Goal: Task Accomplishment & Management: Manage account settings

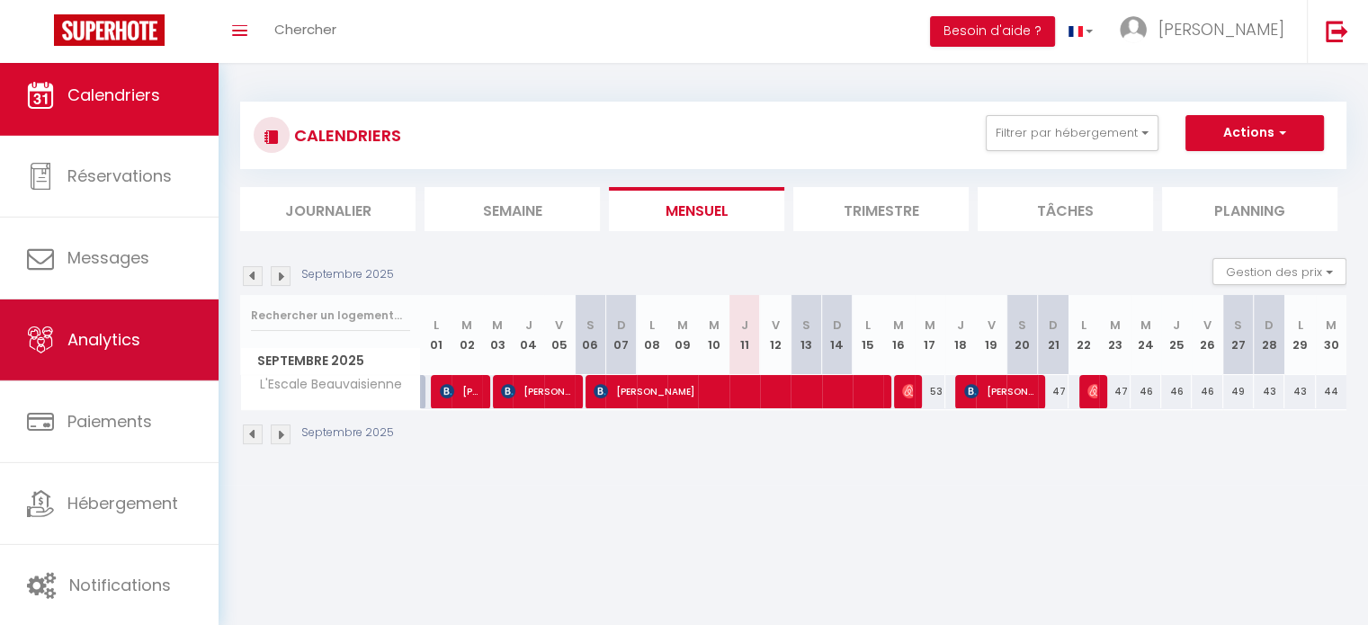
scroll to position [5, 0]
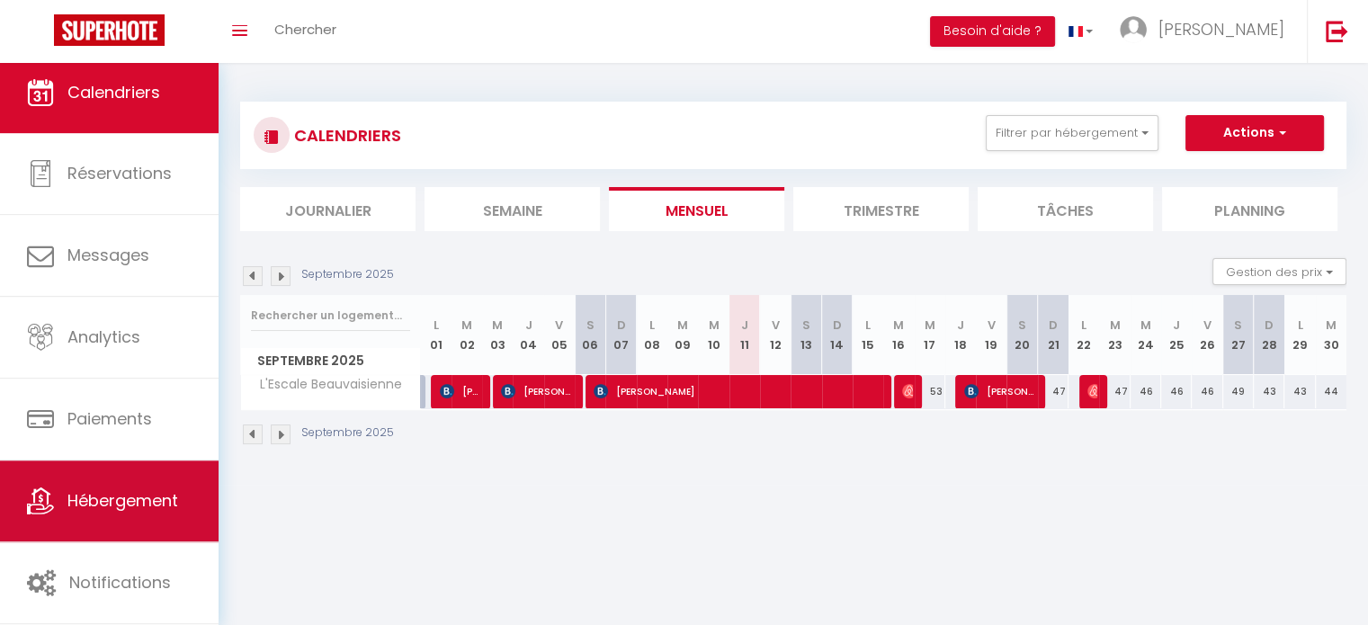
click at [102, 498] on span "Hébergement" at bounding box center [122, 500] width 111 height 22
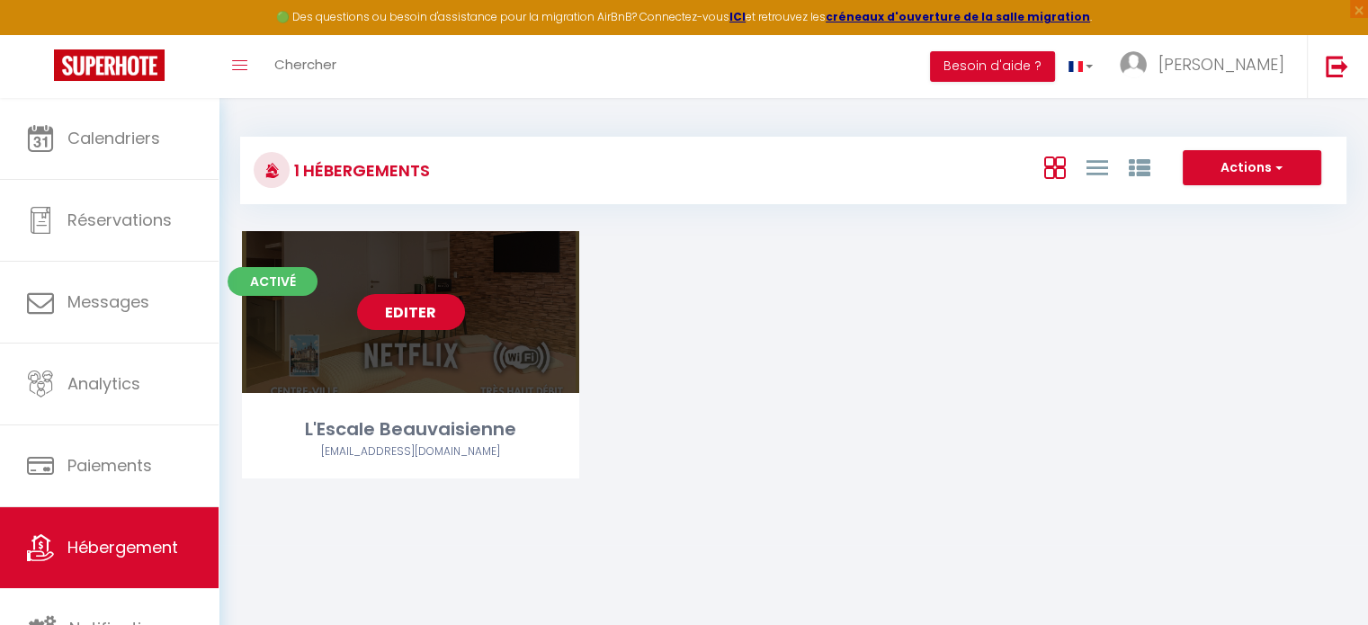
click at [404, 305] on link "Editer" at bounding box center [411, 312] width 108 height 36
click at [381, 308] on link "Editer" at bounding box center [411, 312] width 108 height 36
select select "3"
select select "2"
select select "1"
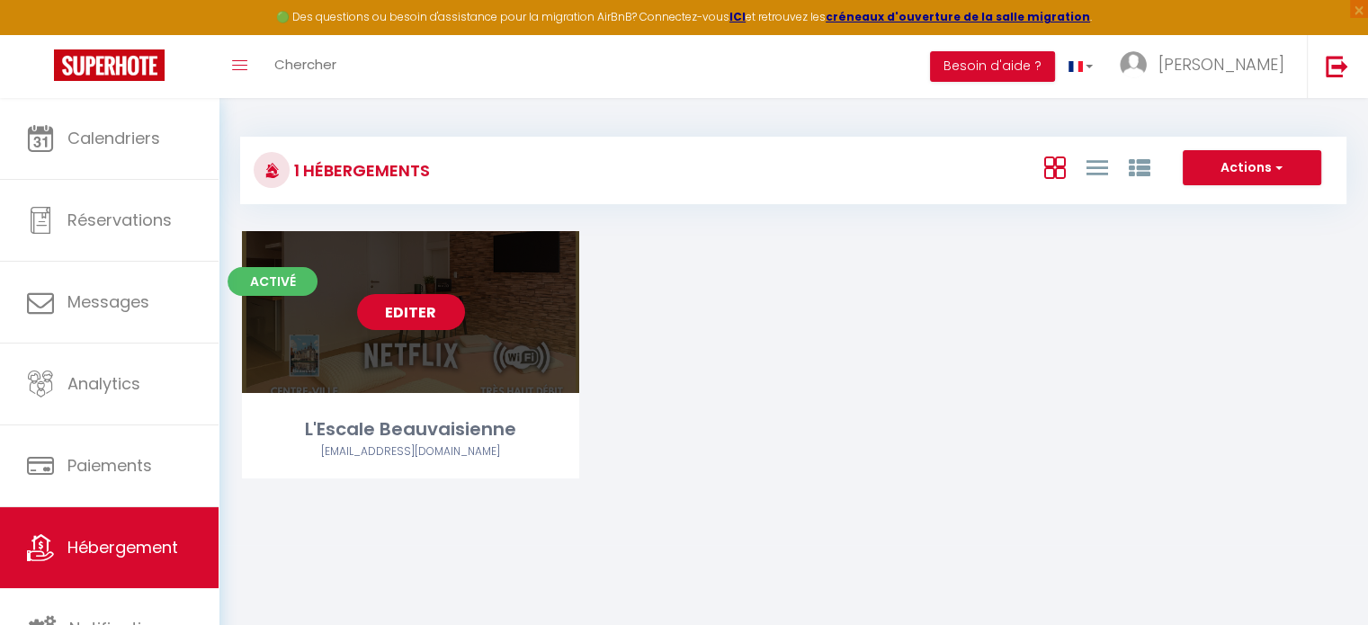
select select "1"
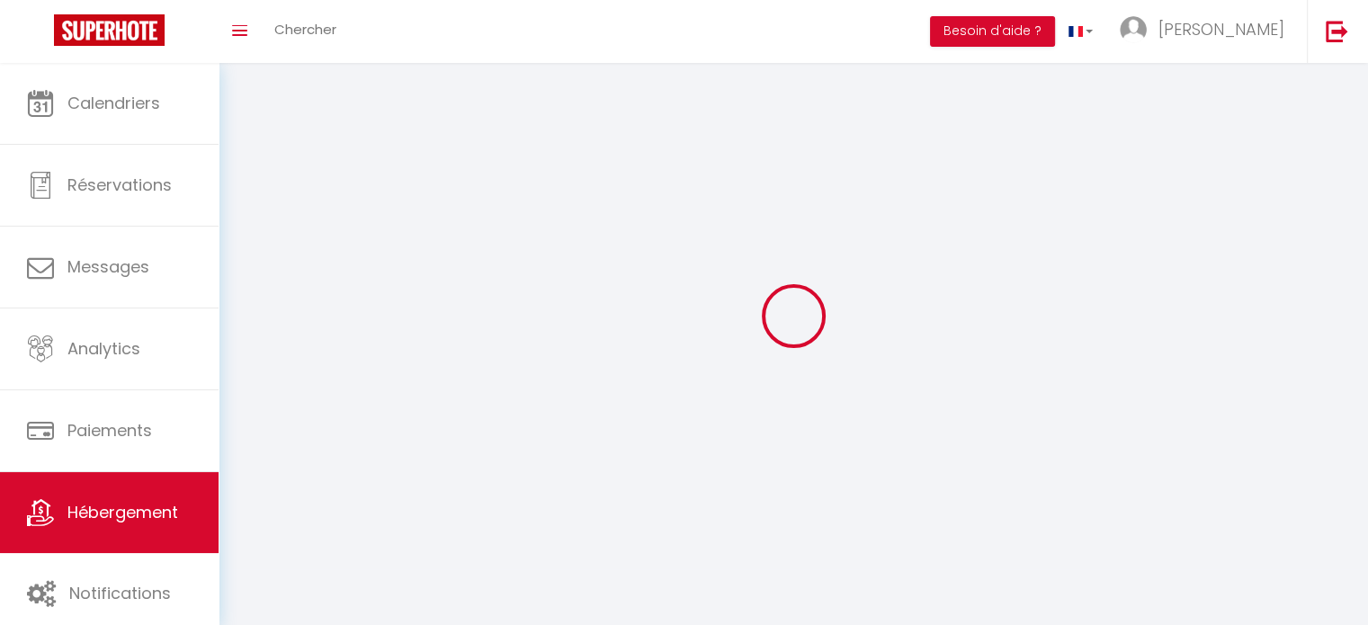
select select
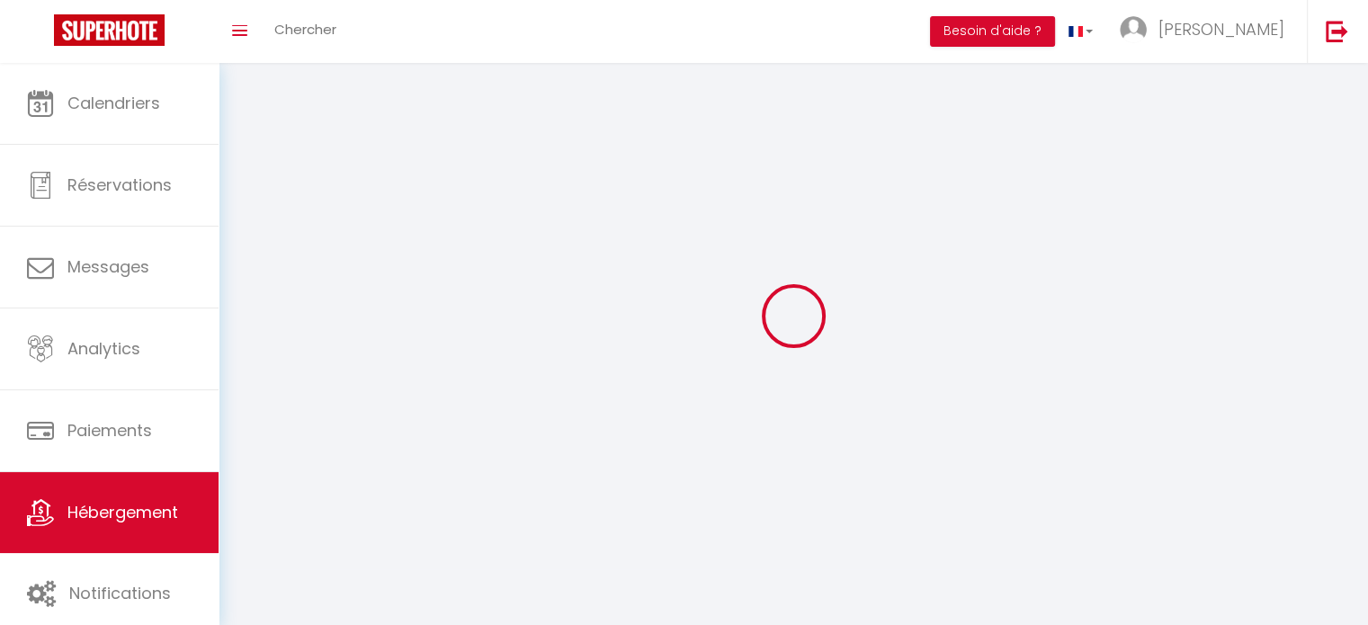
checkbox input "false"
select select
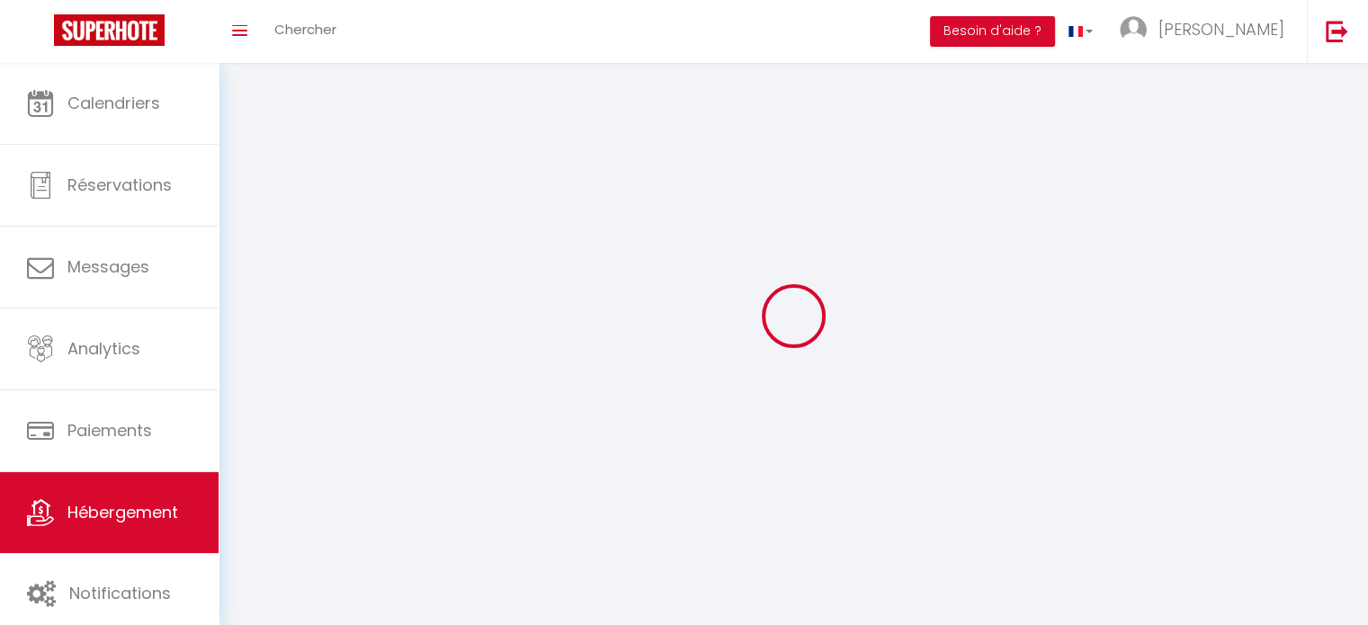
select select
select select "1"
select select
select select "28"
select select
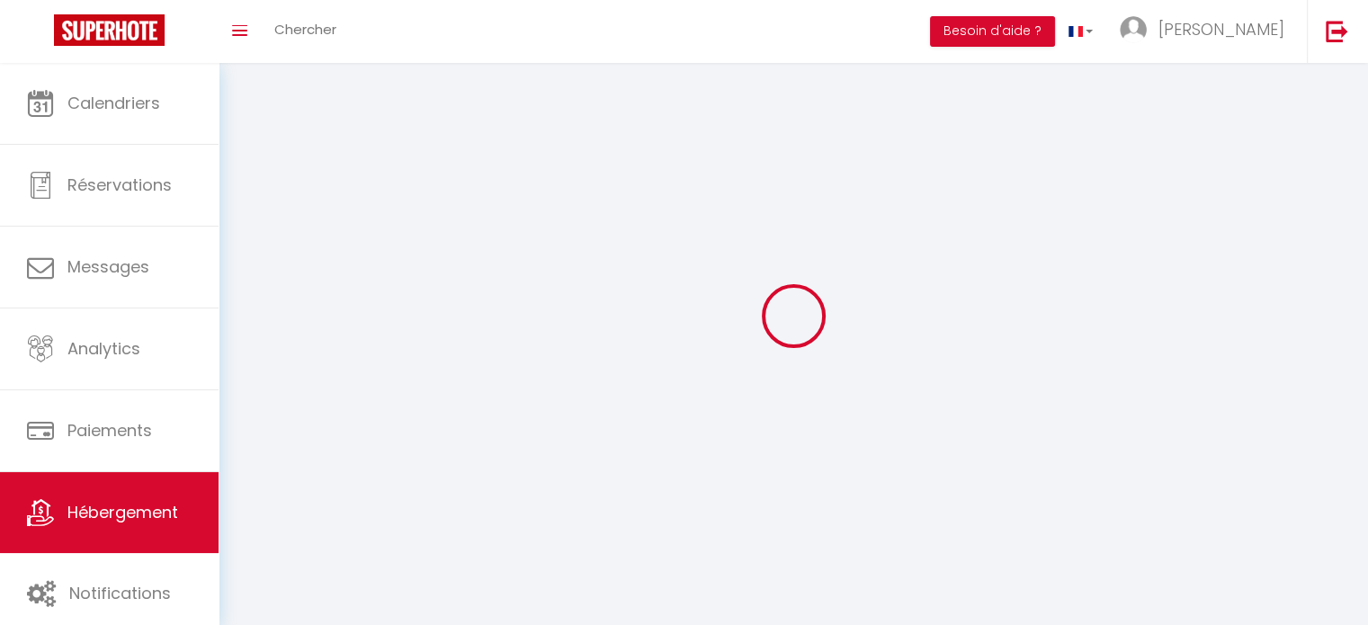
select select
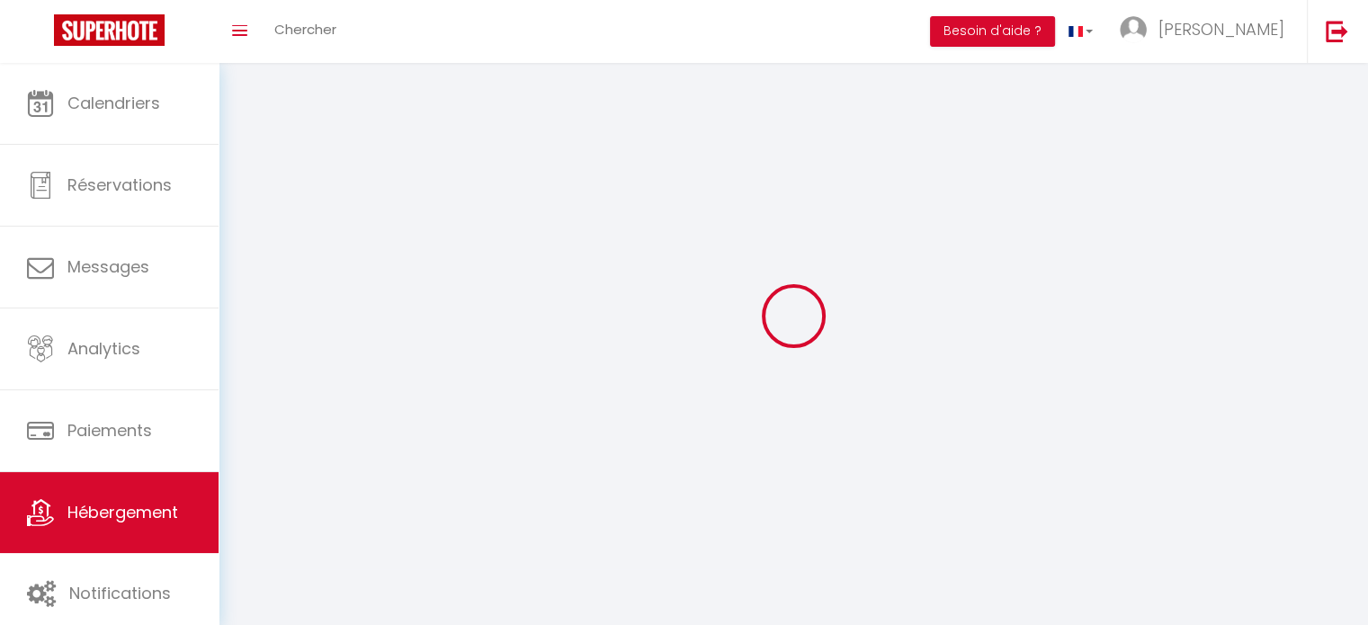
checkbox input "false"
select select
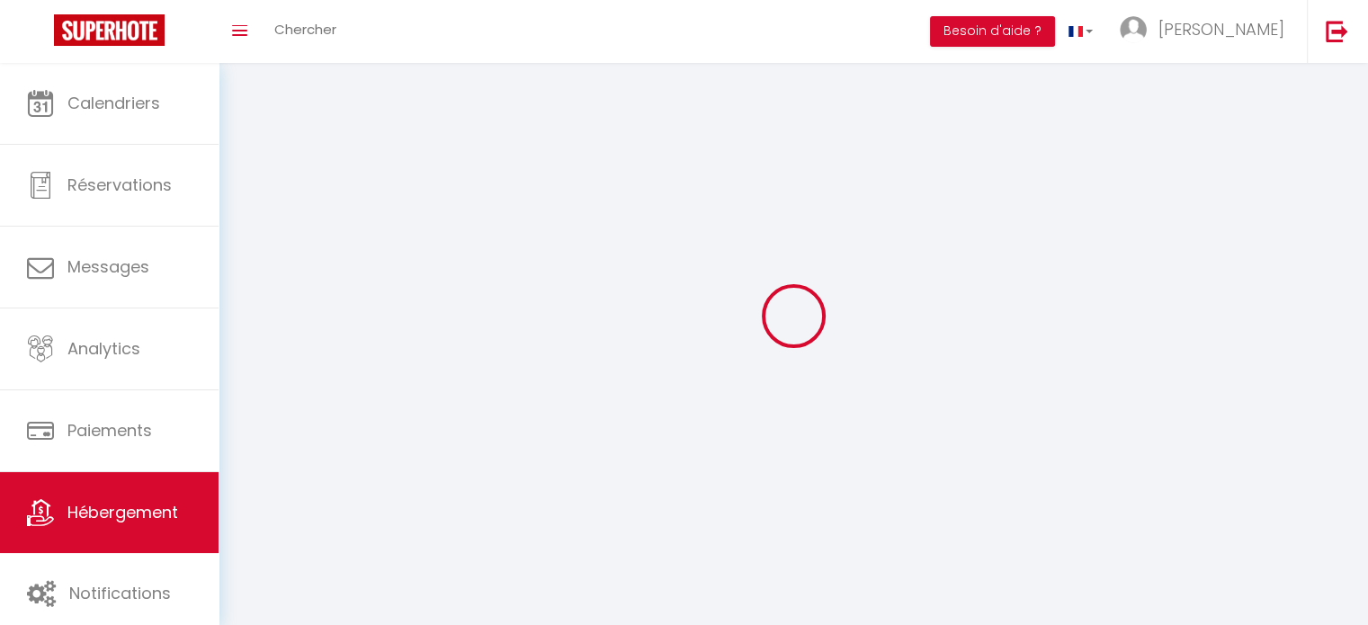
select select
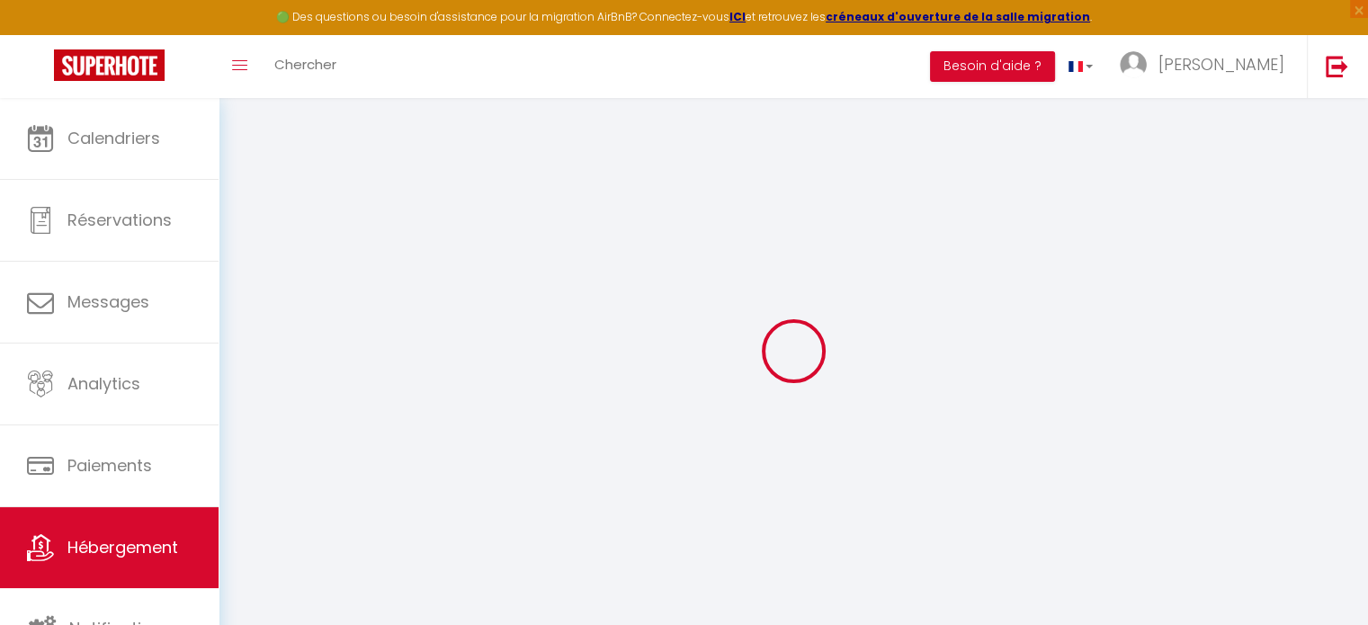
select select
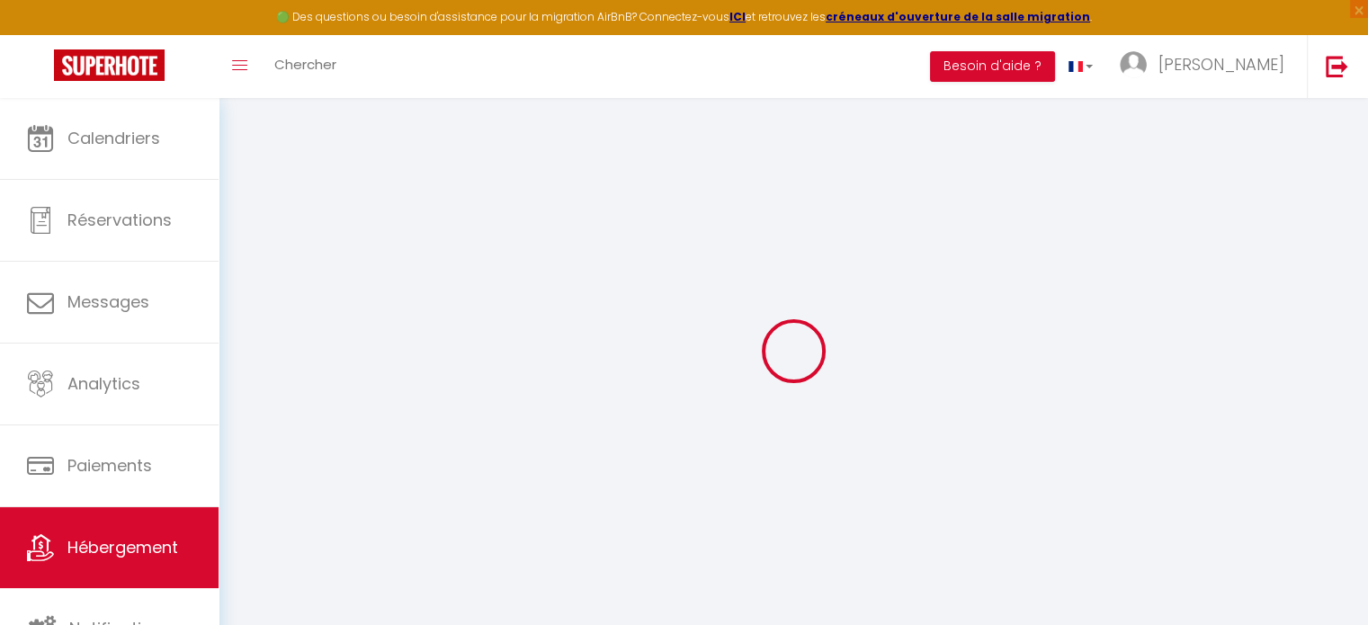
select select
checkbox input "false"
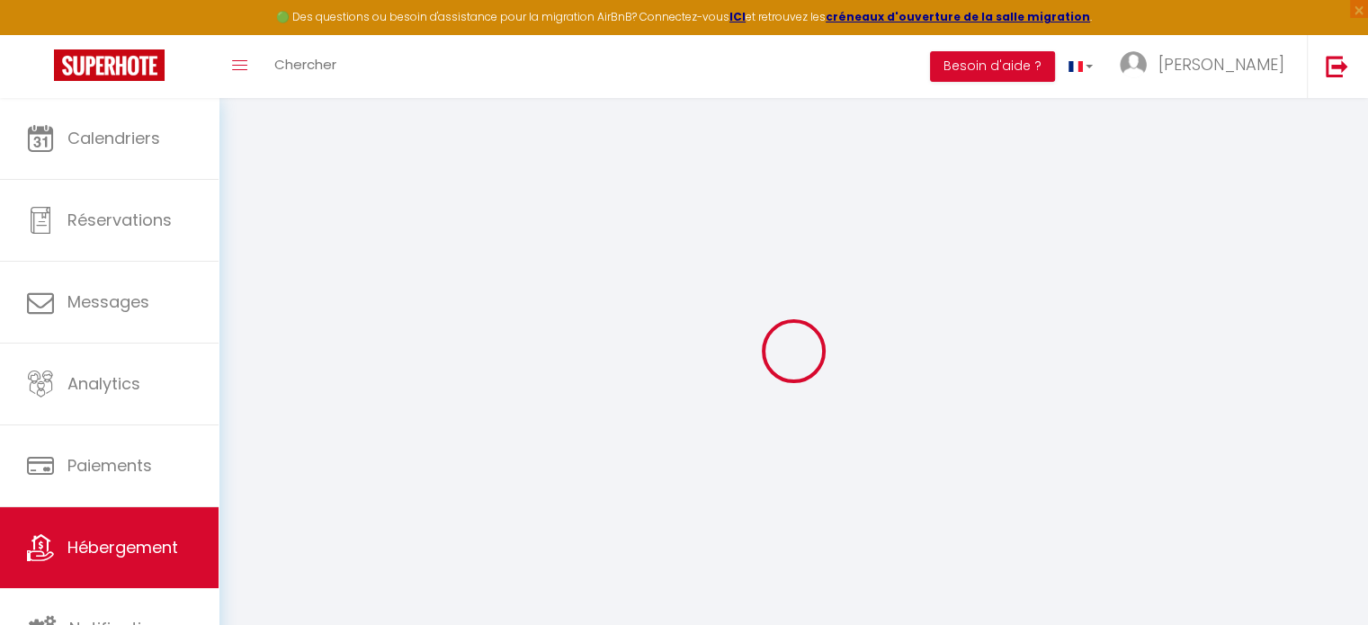
select select
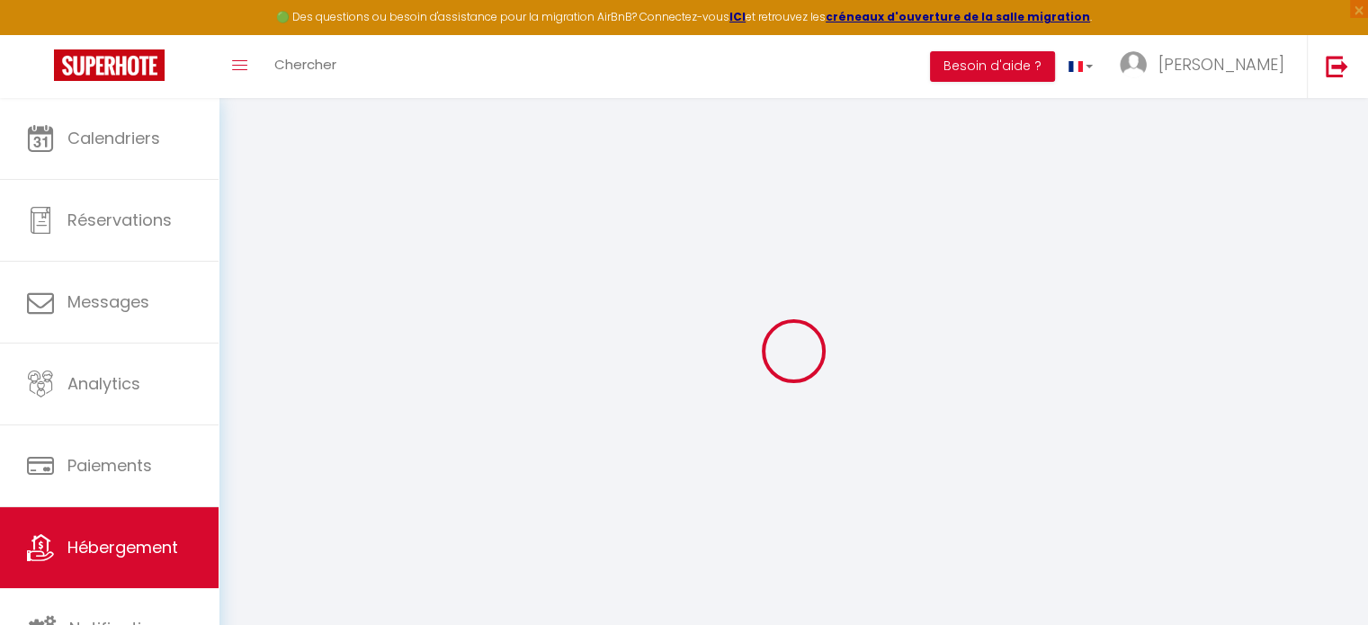
select select
checkbox input "false"
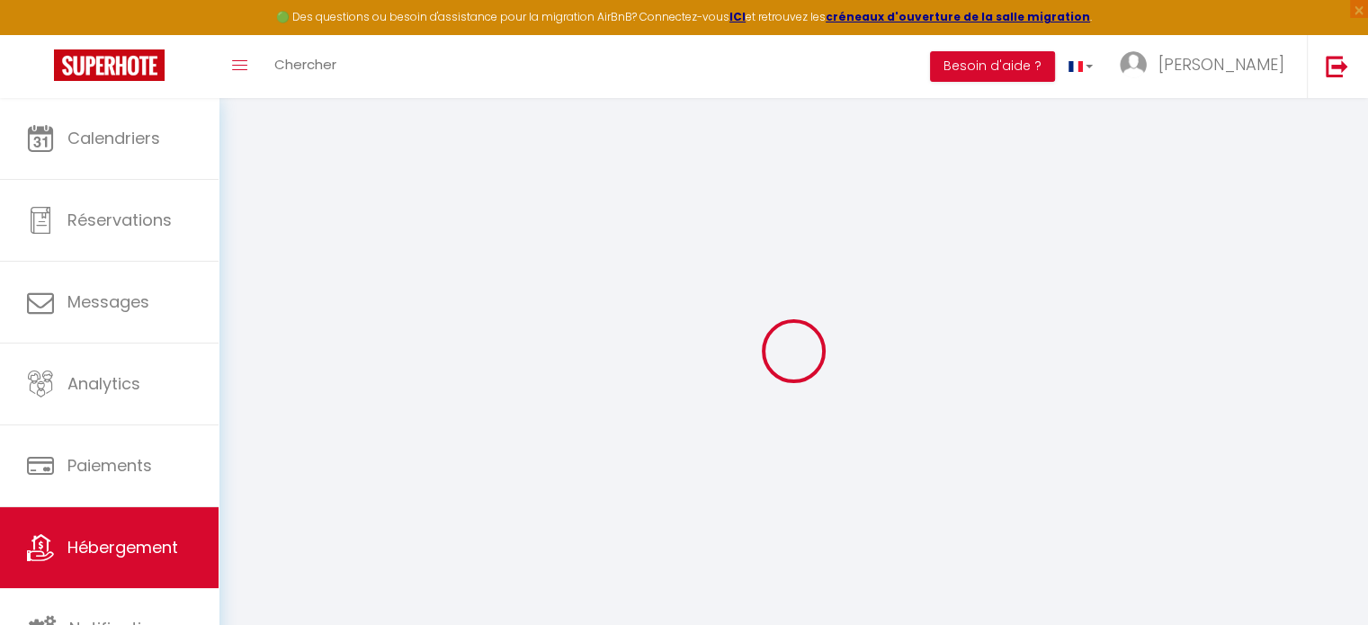
checkbox input "false"
select select
select select "+ 30 %"
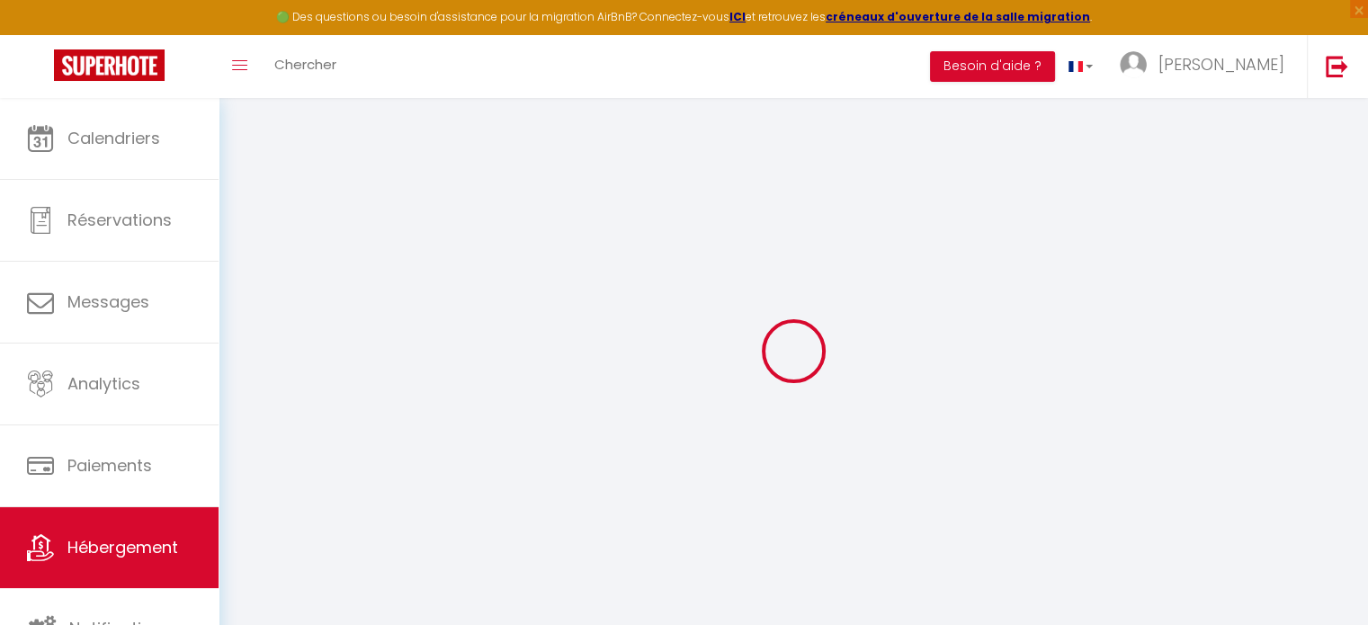
select select "+ 30 %"
checkbox input "false"
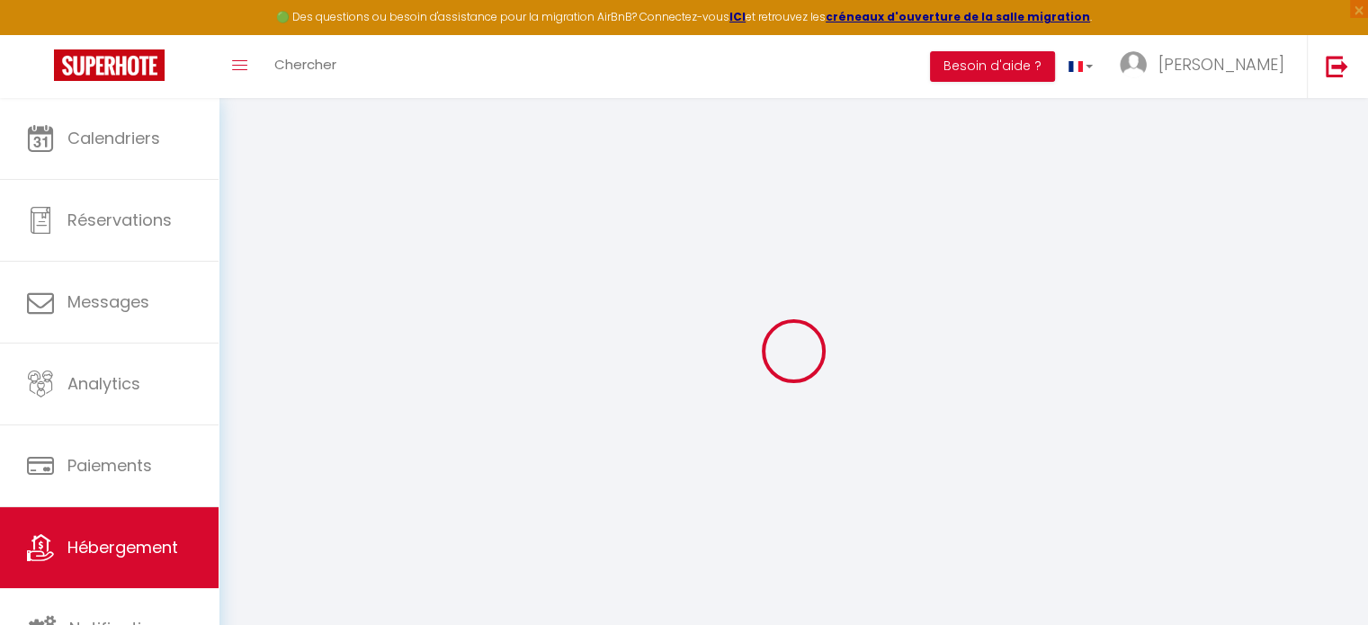
select select "16:00"
select select
select select "11:00"
select select "30"
select select "120"
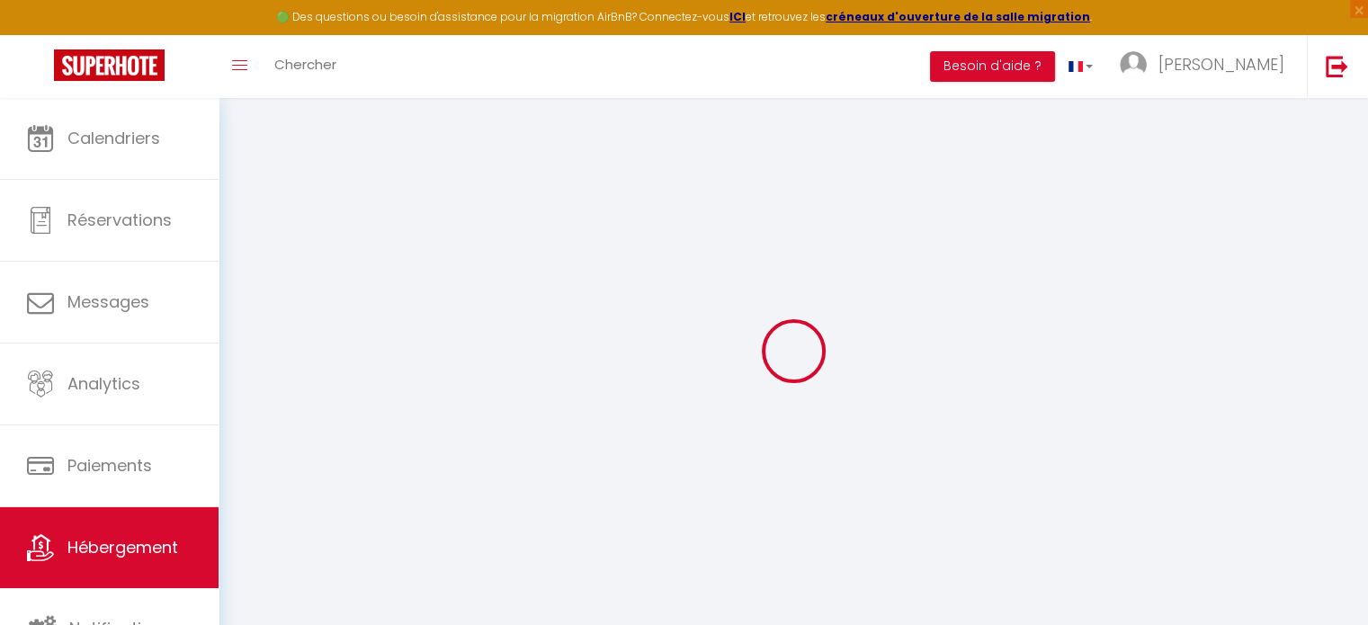
select select "365"
select select "EUR"
select select
select select "8663-1471570764045664634"
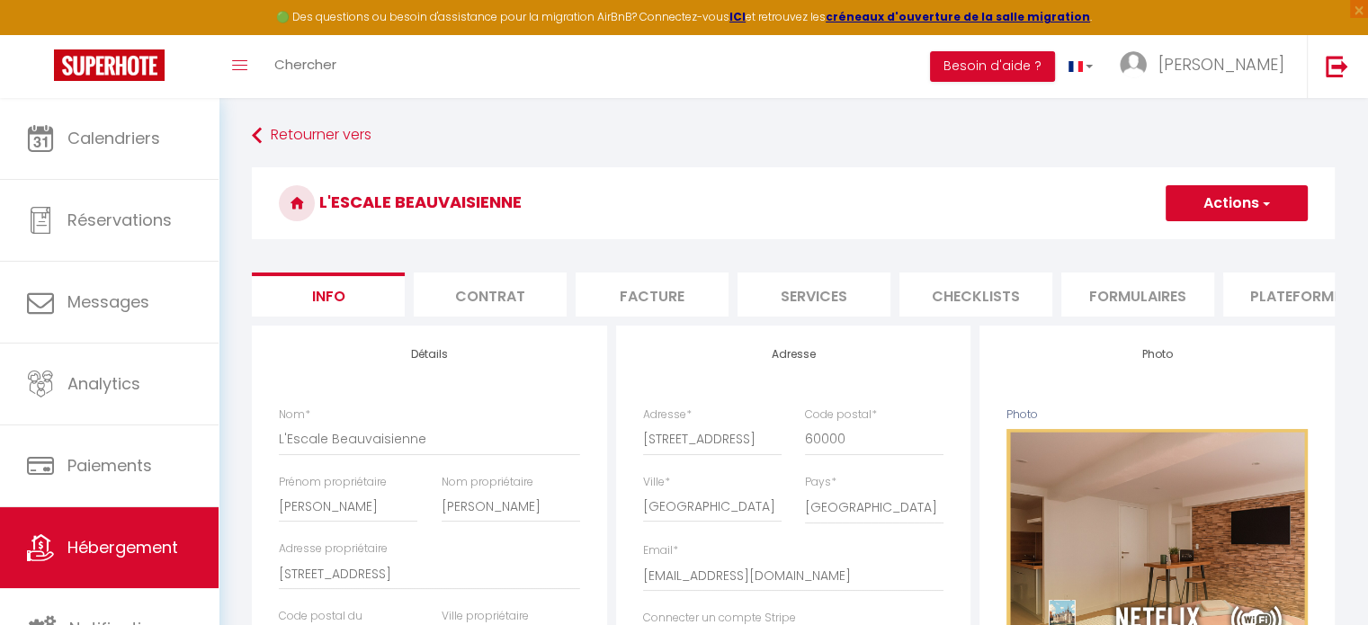
click at [1249, 292] on li "Plateformes" at bounding box center [1300, 295] width 153 height 44
select select
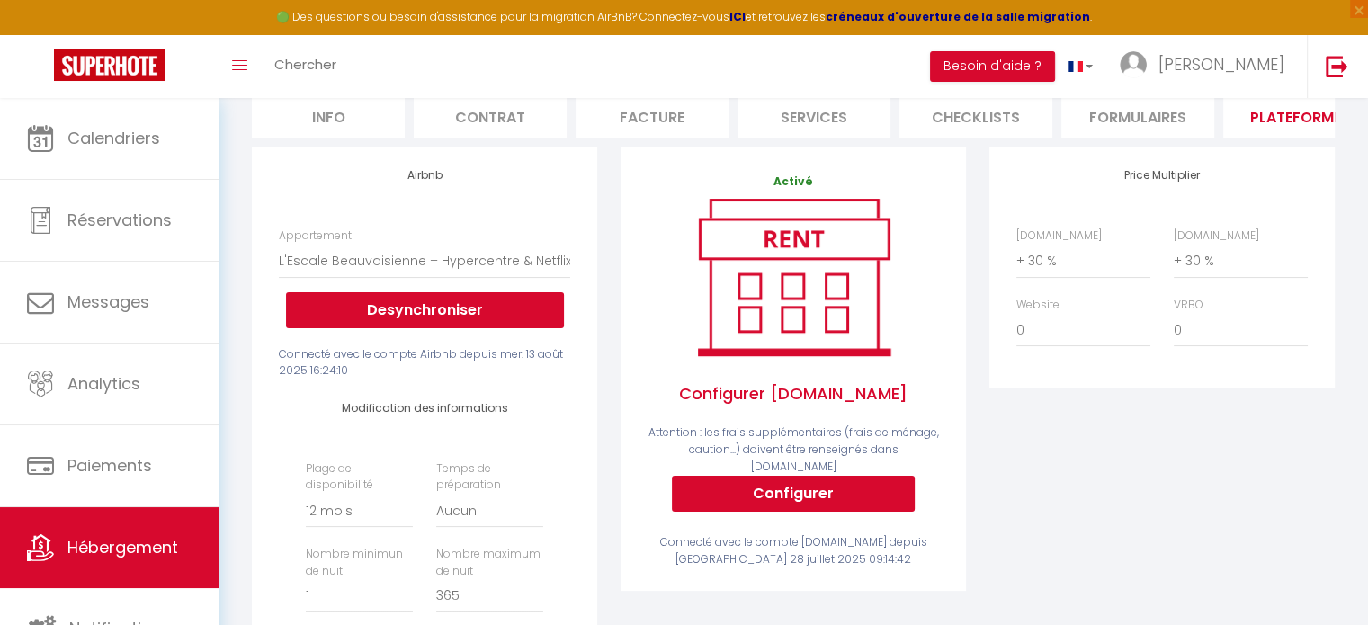
scroll to position [180, 0]
